Goal: Find specific page/section: Find specific page/section

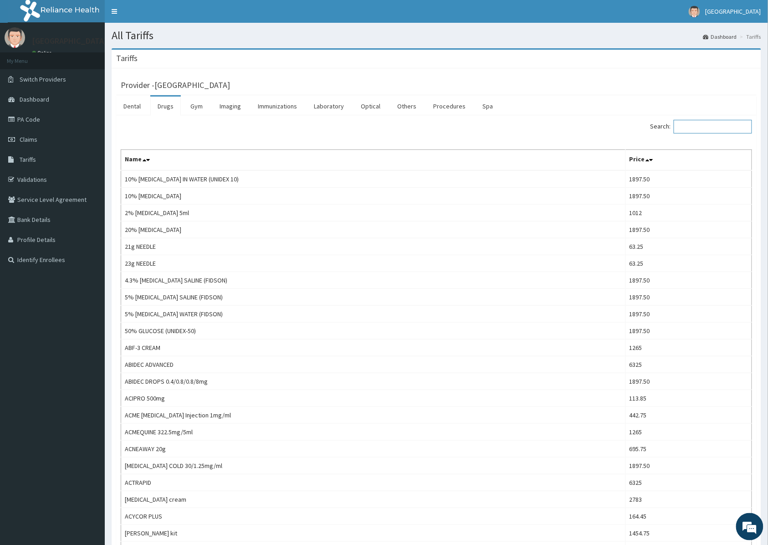
click at [694, 127] on input "Search:" at bounding box center [713, 127] width 78 height 14
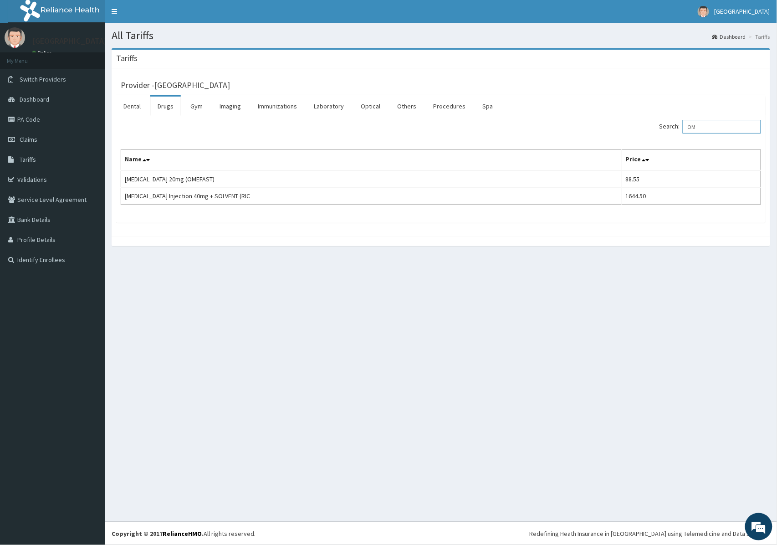
type input "O"
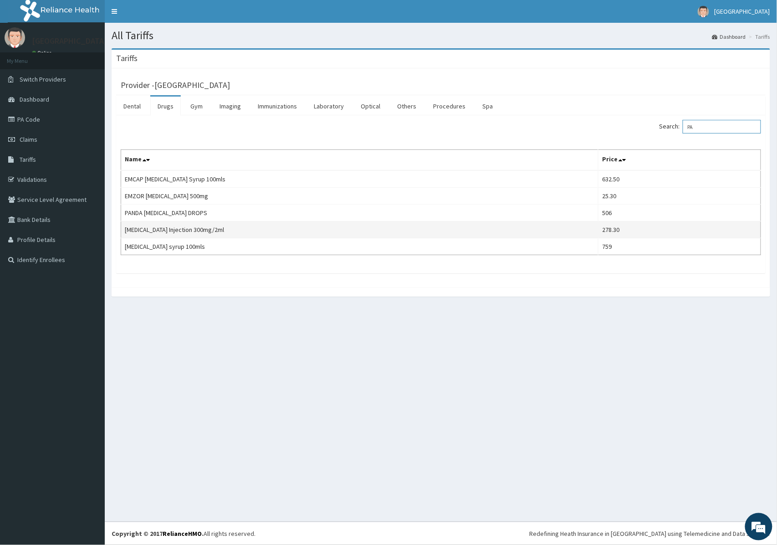
type input "P"
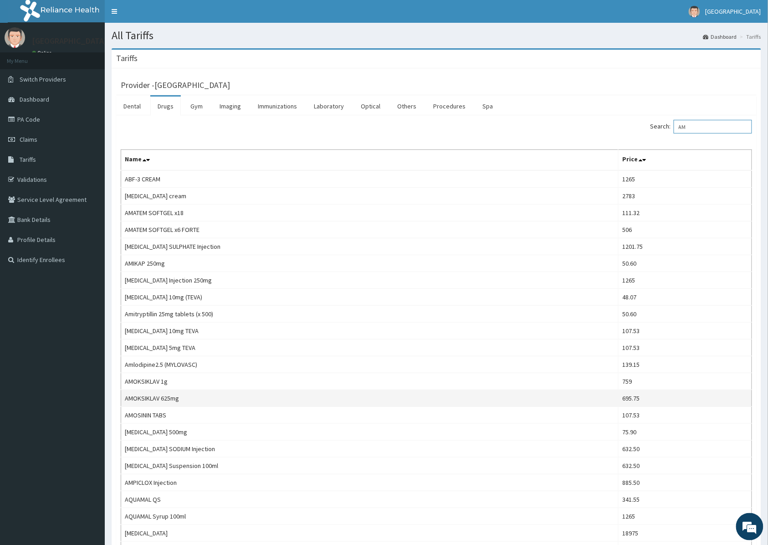
type input "A"
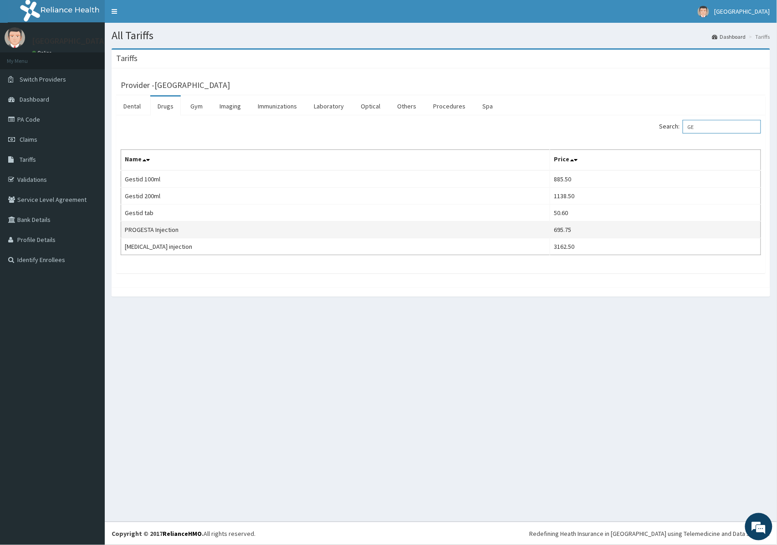
type input "G"
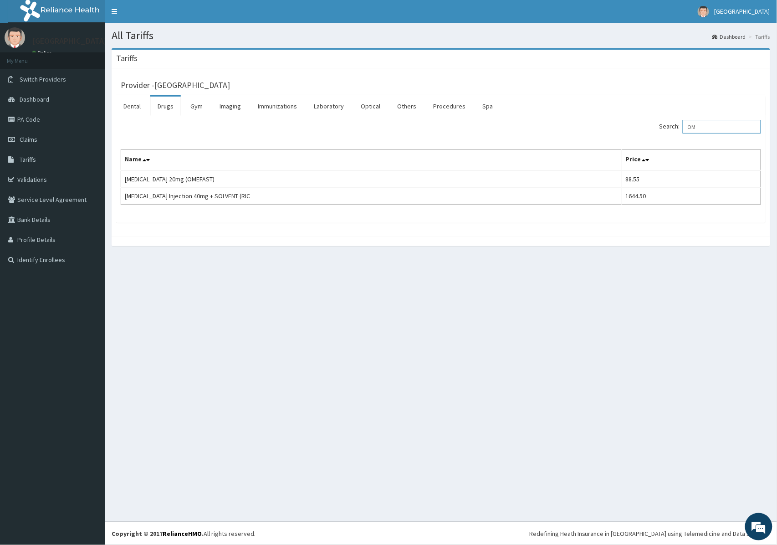
type input "O"
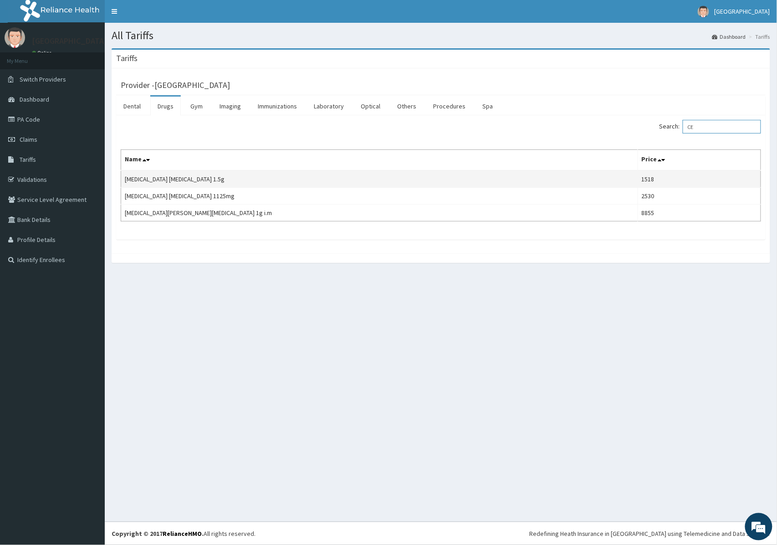
type input "C"
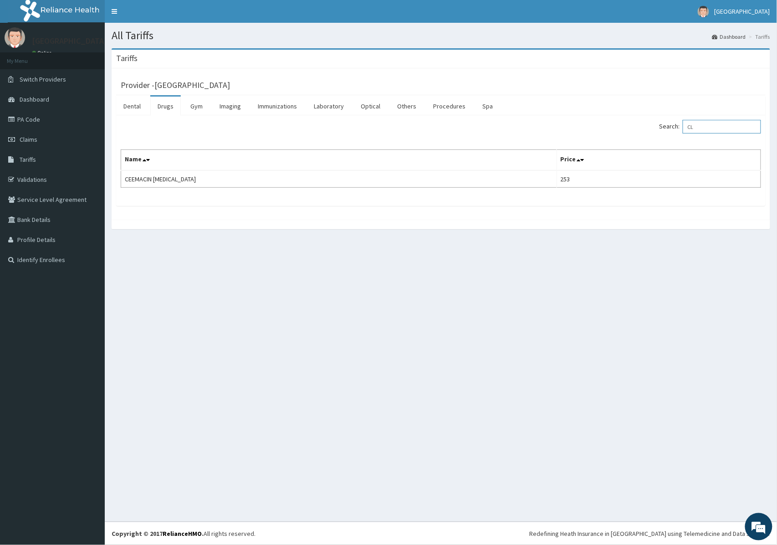
type input "C"
click at [727, 130] on input "CLOTRI" at bounding box center [722, 127] width 78 height 14
type input "C"
type input "D"
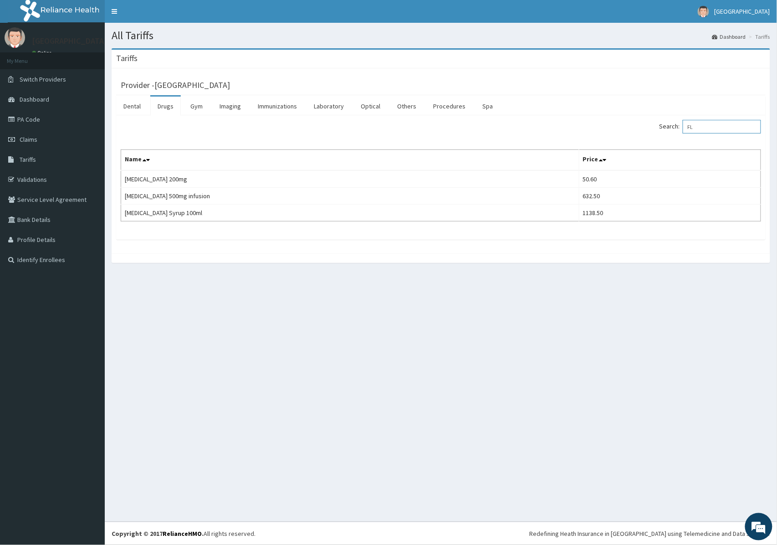
type input "F"
